Goal: Find specific page/section: Find specific page/section

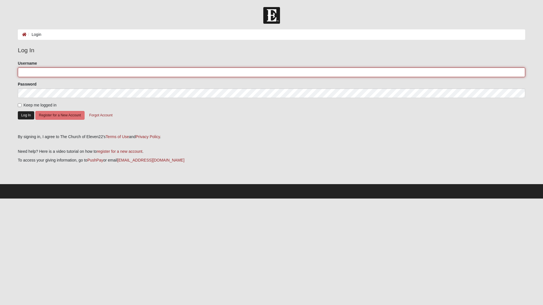
type input "Brantdavis"
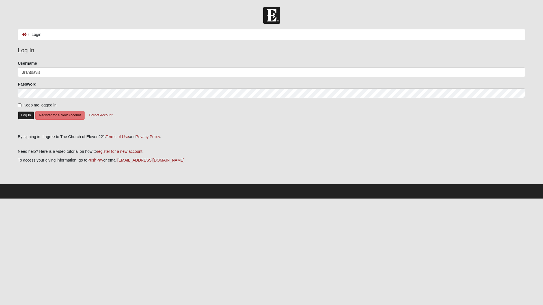
click at [23, 116] on button "Log In" at bounding box center [26, 115] width 16 height 8
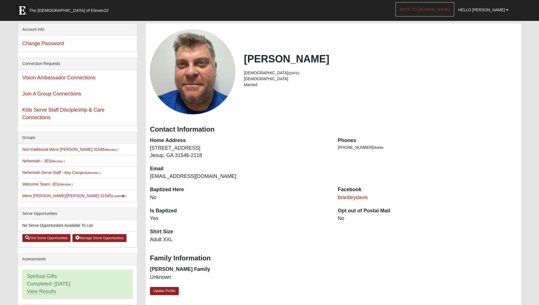
click at [448, 10] on link "Back to [DOMAIN_NAME]" at bounding box center [424, 9] width 59 height 14
click at [60, 196] on link "Mens Davis/Stossmeister 31545 (Leader )" at bounding box center [74, 196] width 104 height 5
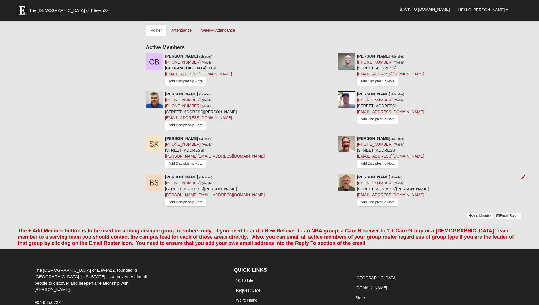
scroll to position [213, 0]
